Goal: Information Seeking & Learning: Check status

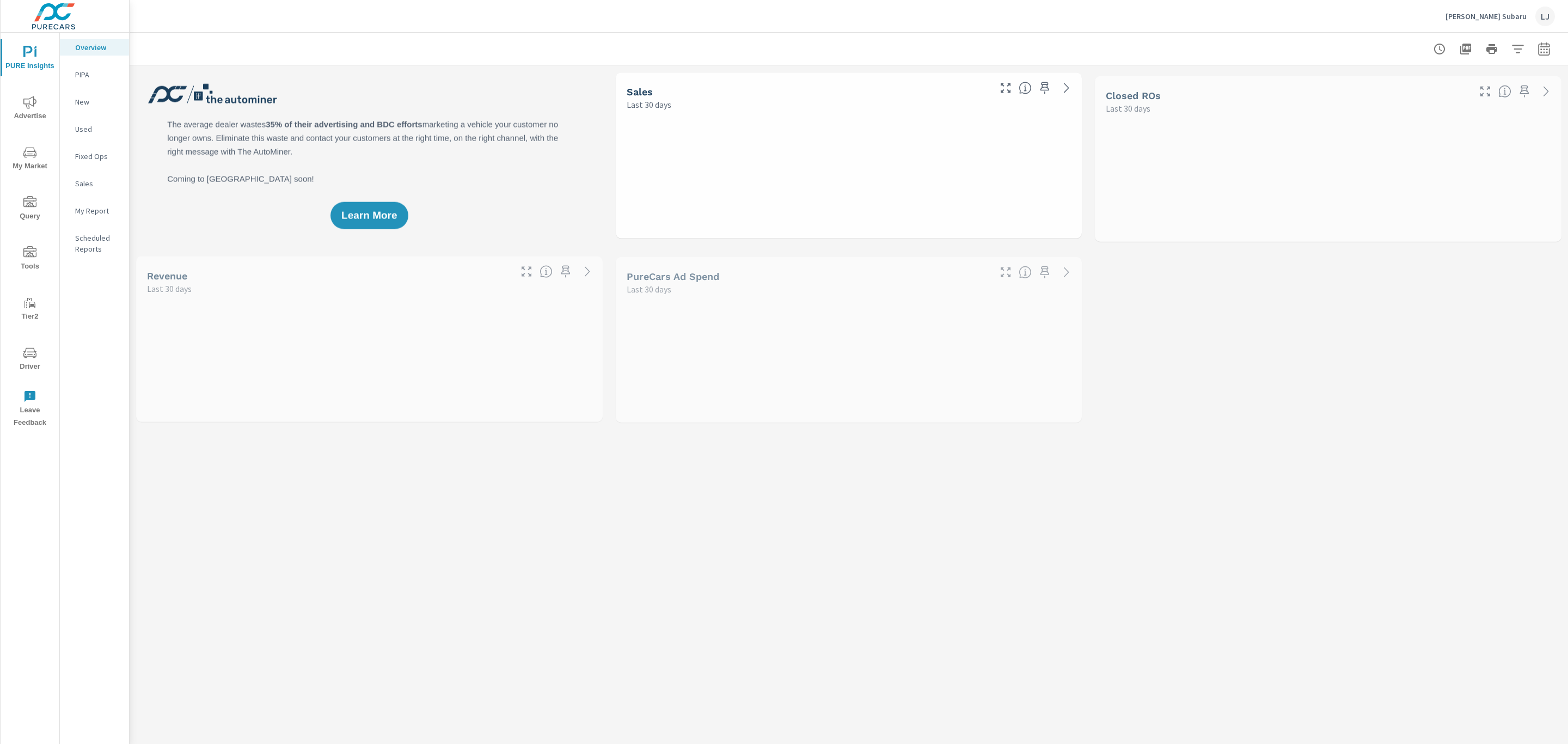
click at [24, 109] on span "Advertise" at bounding box center [30, 108] width 53 height 27
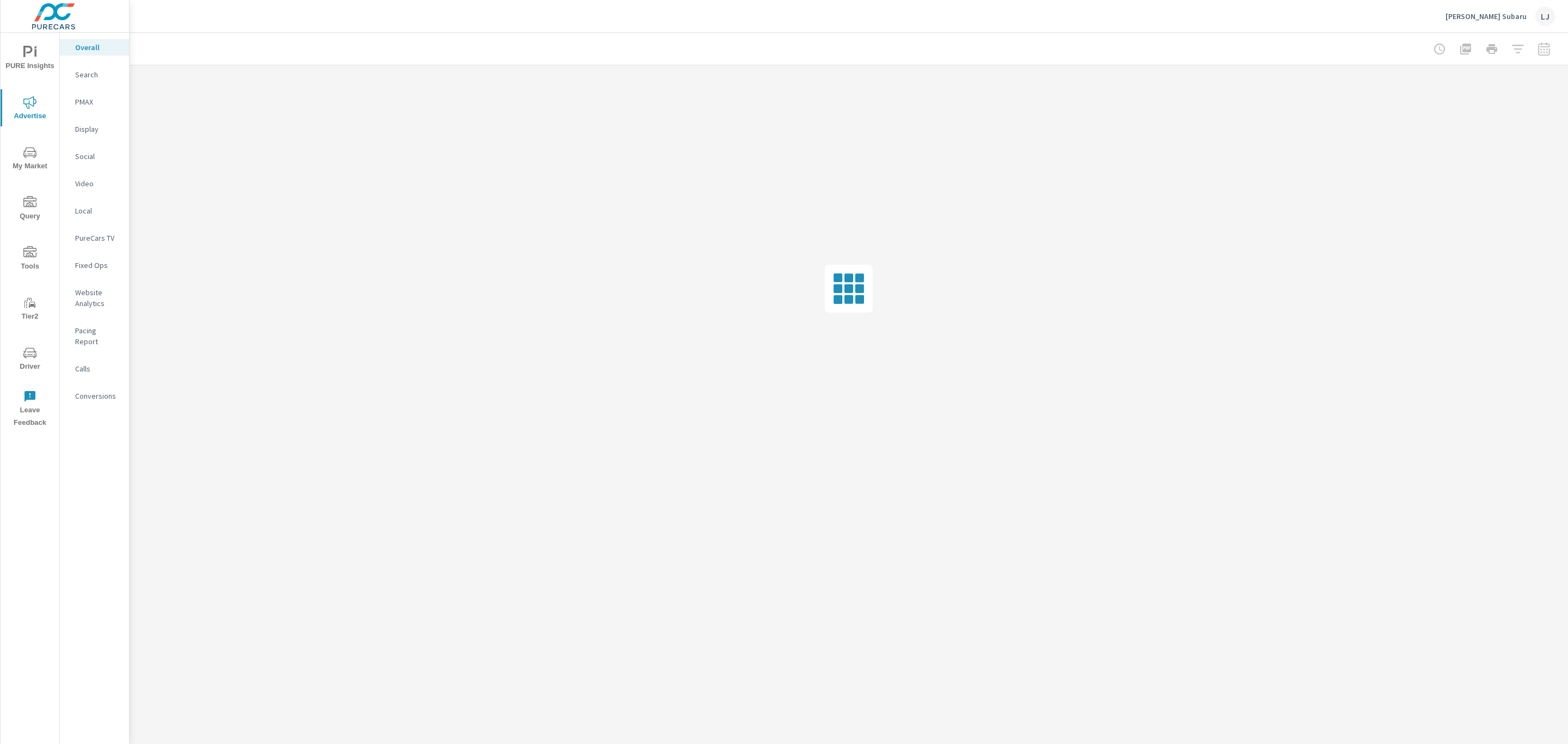
click at [89, 131] on p "Display" at bounding box center [98, 129] width 45 height 11
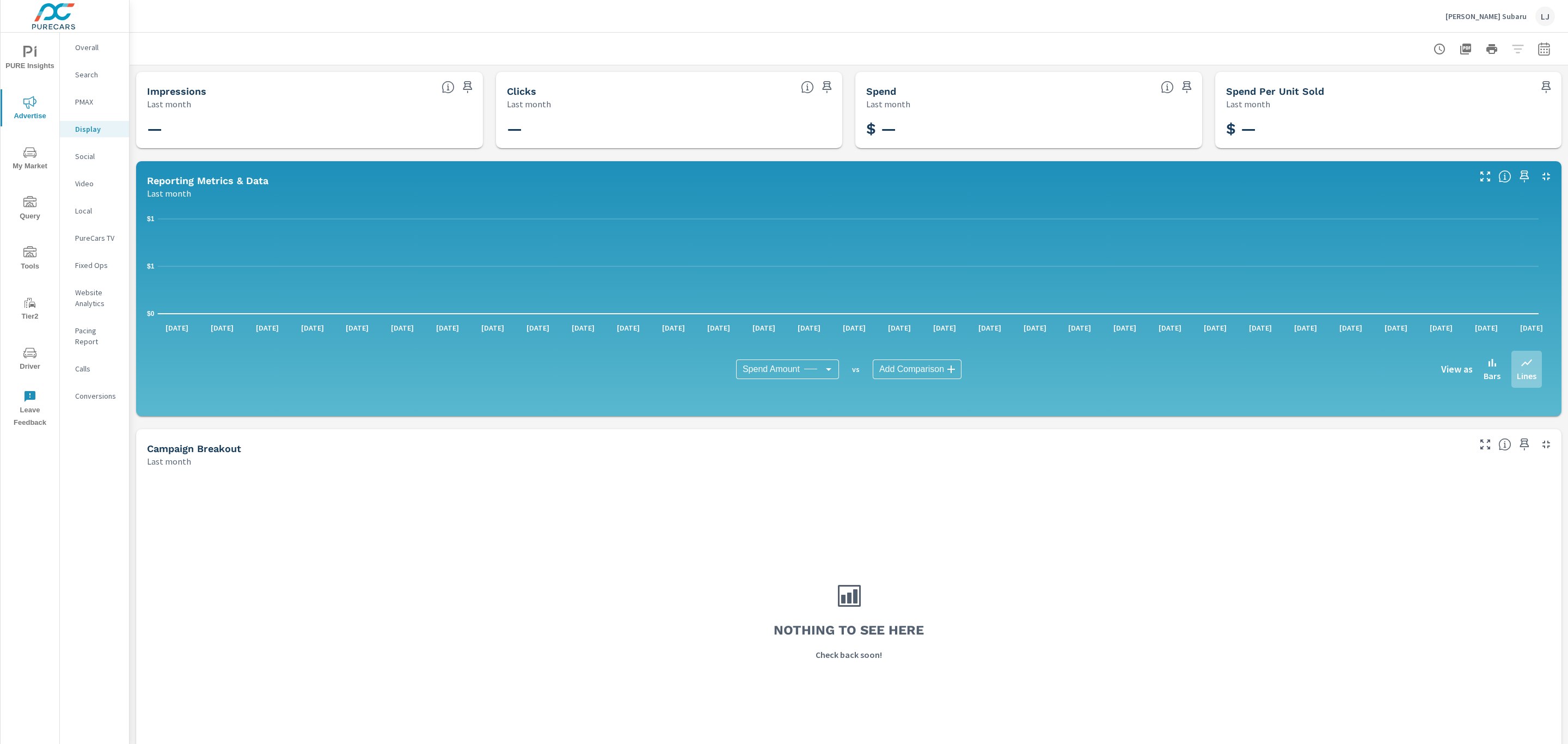
scroll to position [36, 0]
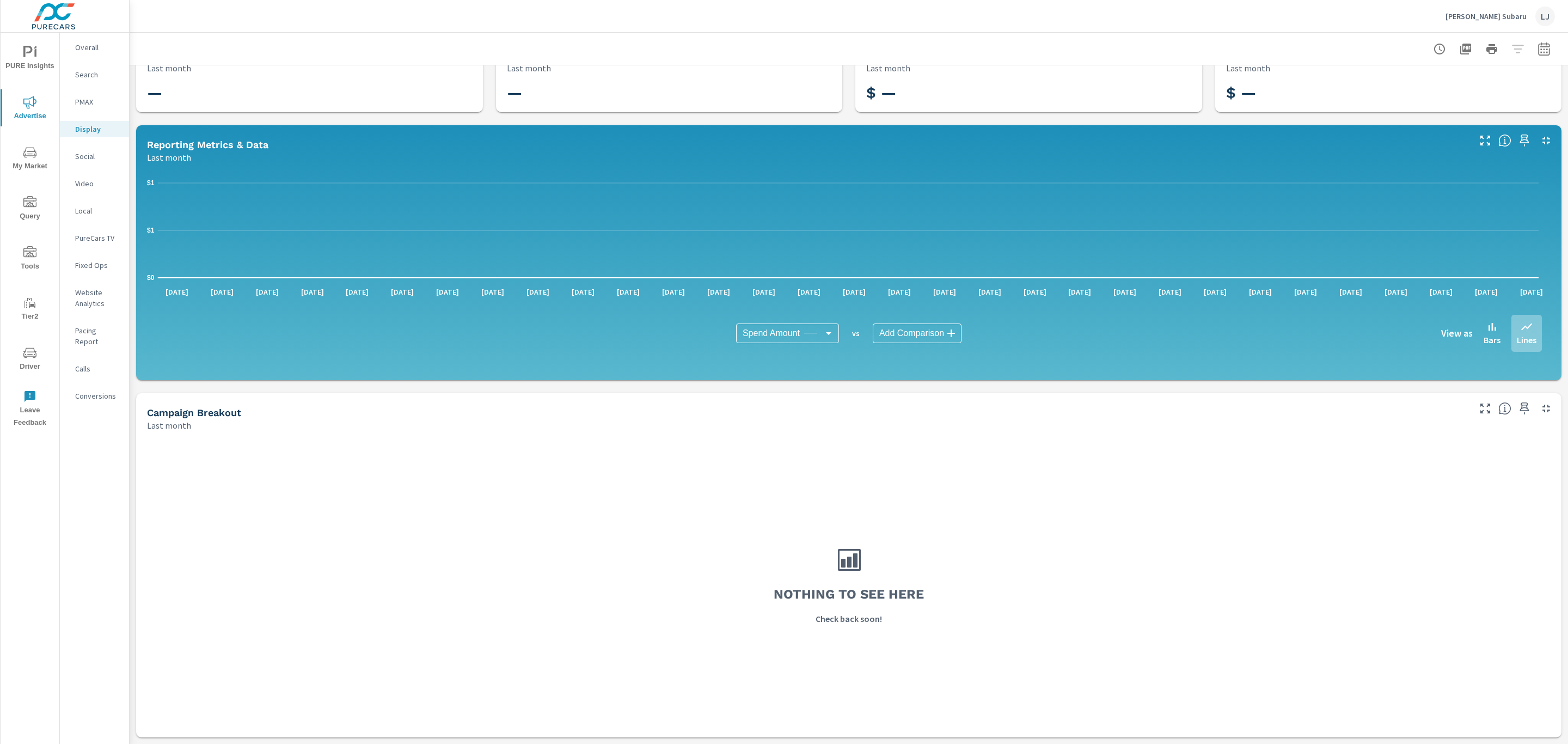
click at [26, 356] on icon "nav menu" at bounding box center [30, 352] width 13 height 11
